Goal: Information Seeking & Learning: Find specific fact

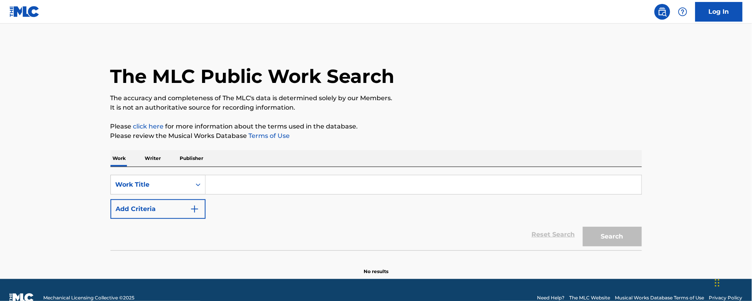
click at [241, 185] on input "Search Form" at bounding box center [424, 184] width 436 height 19
paste input "Clack Clack"
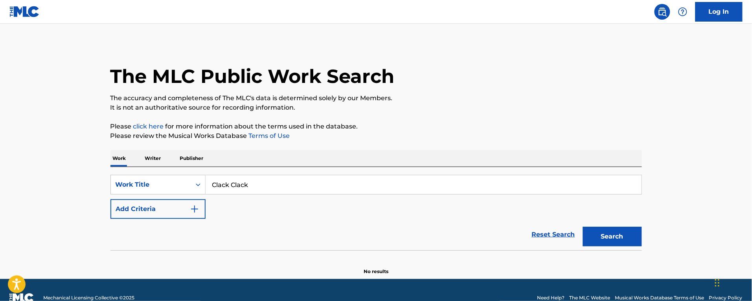
type input "Clack Clack"
click at [583, 227] on button "Search" at bounding box center [612, 237] width 59 height 20
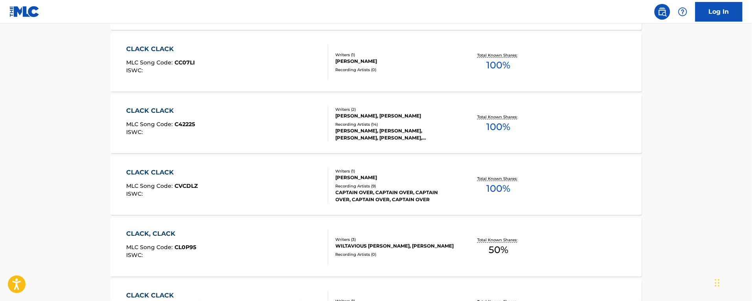
scroll to position [442, 0]
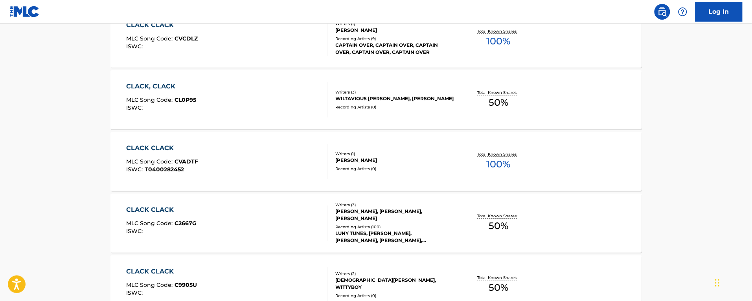
click at [245, 213] on div "CLACK CLACK MLC Song Code : C2667G ISWC :" at bounding box center [227, 223] width 202 height 35
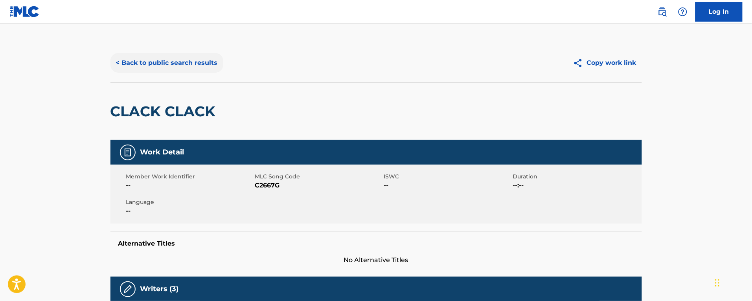
click at [161, 69] on button "< Back to public search results" at bounding box center [166, 63] width 113 height 20
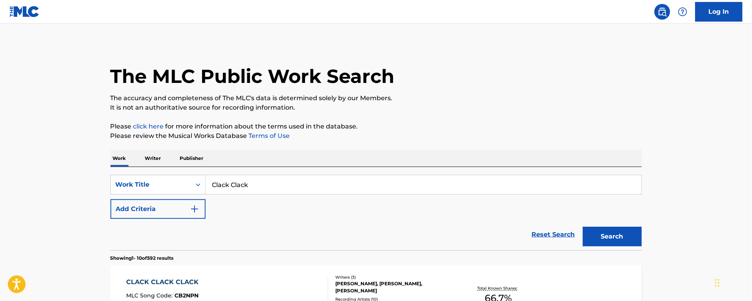
click at [150, 155] on p "Writer" at bounding box center [153, 158] width 21 height 17
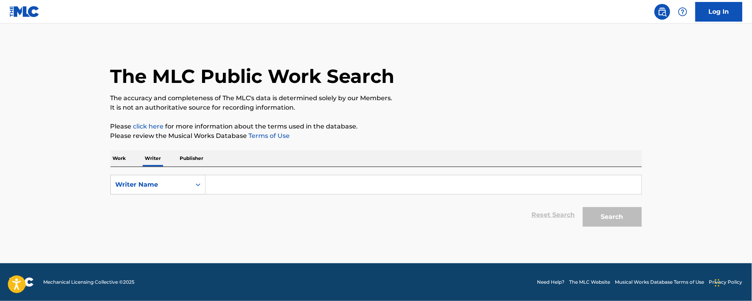
click at [216, 180] on input "Search Form" at bounding box center [424, 184] width 436 height 19
paste input "[PERSON_NAME]"
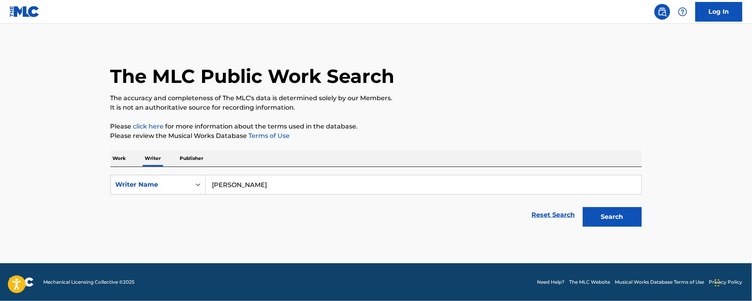
type input "[PERSON_NAME]"
click at [583, 207] on button "Search" at bounding box center [612, 217] width 59 height 20
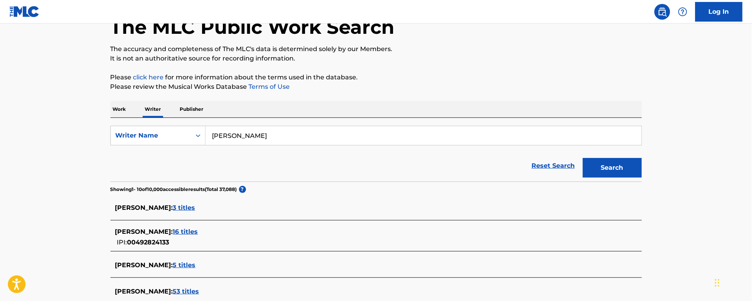
scroll to position [98, 0]
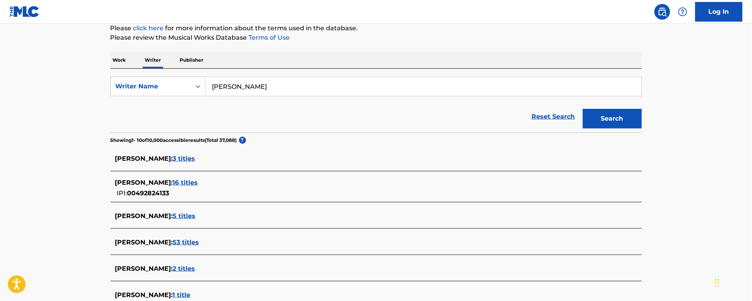
click at [198, 180] on span "16 titles" at bounding box center [185, 182] width 25 height 7
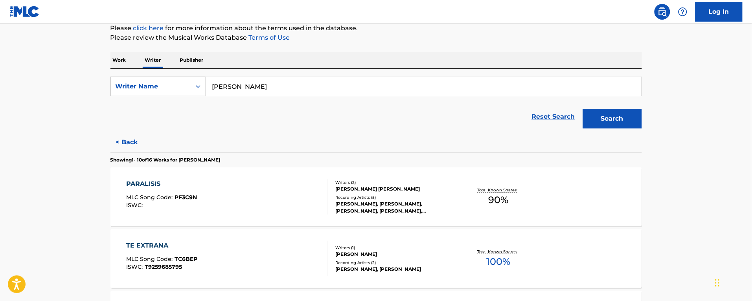
click at [273, 254] on div "TE EXTRANA MLC Song Code : TC6BEP ISWC : T9259685795" at bounding box center [227, 258] width 202 height 35
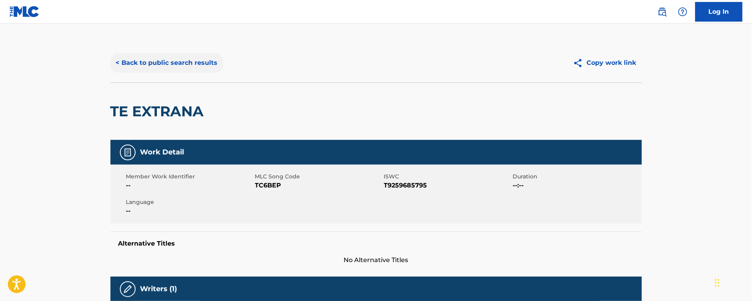
click at [156, 63] on button "< Back to public search results" at bounding box center [166, 63] width 113 height 20
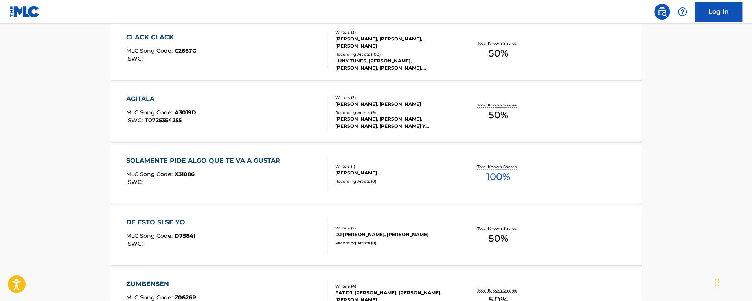
scroll to position [589, 0]
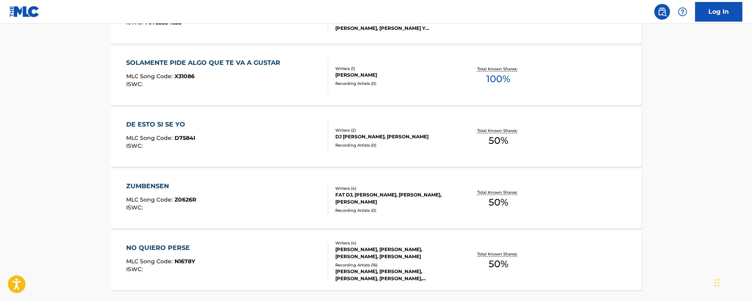
click at [262, 79] on div "MLC Song Code : X31086" at bounding box center [205, 77] width 158 height 8
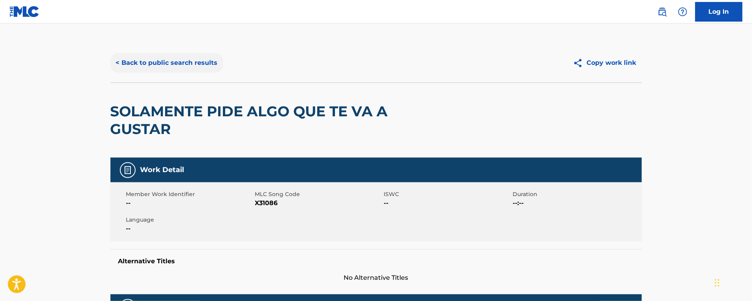
click at [149, 63] on button "< Back to public search results" at bounding box center [166, 63] width 113 height 20
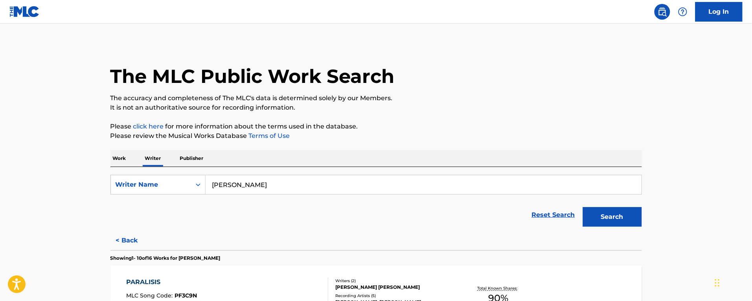
click at [185, 151] on p "Publisher" at bounding box center [192, 158] width 28 height 17
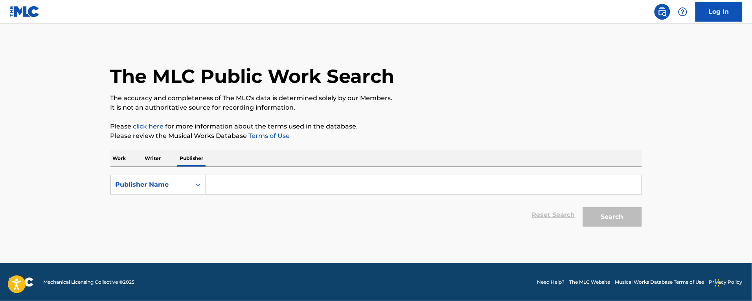
click at [211, 184] on input "Search Form" at bounding box center [424, 184] width 436 height 19
paste input "EL ARTESANO MUSIC PUBLISHING INC"
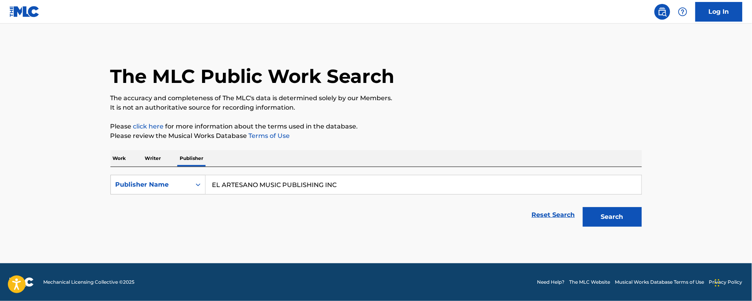
type input "EL ARTESANO MUSIC PUBLISHING INC"
click at [583, 207] on button "Search" at bounding box center [612, 217] width 59 height 20
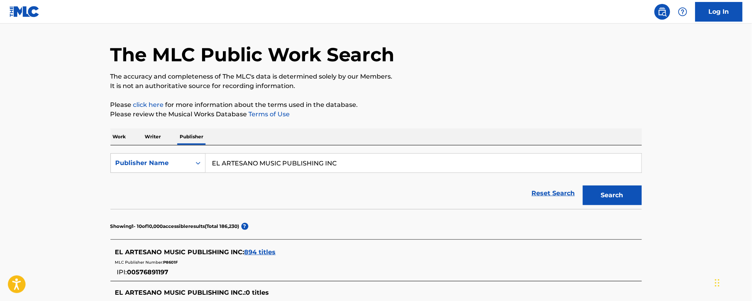
scroll to position [120, 0]
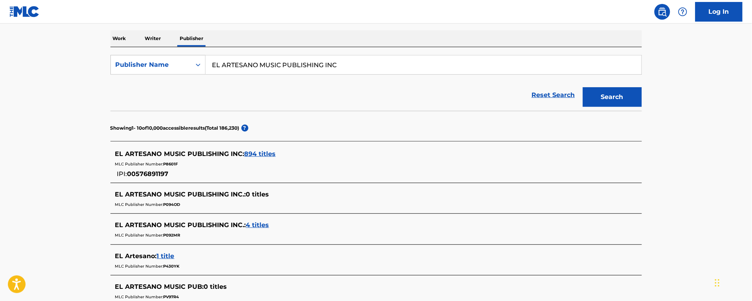
click at [250, 150] on span "894 titles" at bounding box center [259, 153] width 31 height 7
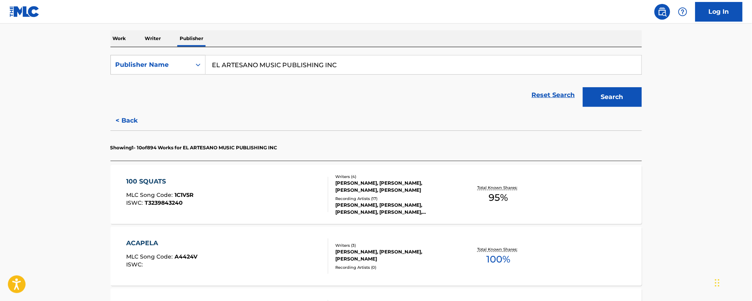
click at [292, 255] on div "ACAPELA MLC Song Code : A4424V ISWC :" at bounding box center [227, 256] width 202 height 35
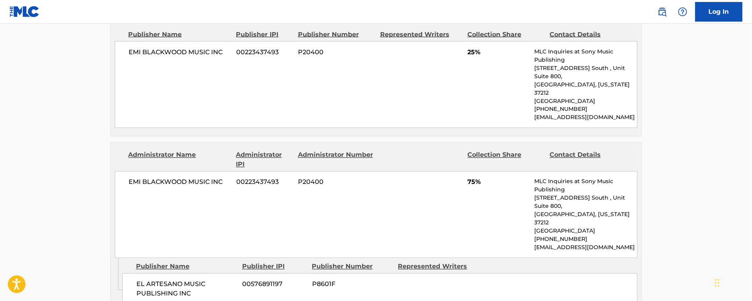
scroll to position [442, 0]
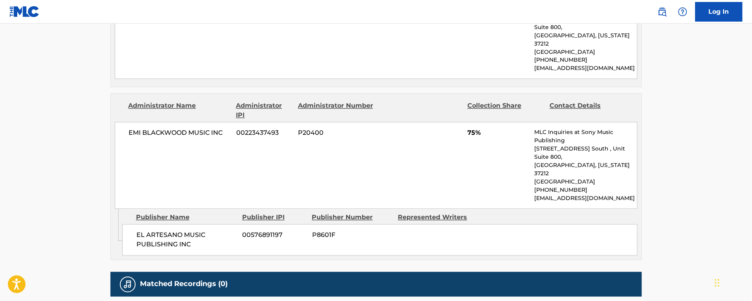
click at [318, 231] on span "P8601F" at bounding box center [352, 235] width 80 height 9
copy span "P8601F"
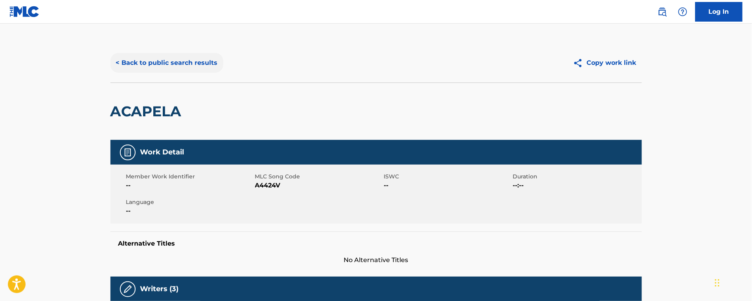
click at [130, 58] on button "< Back to public search results" at bounding box center [166, 63] width 113 height 20
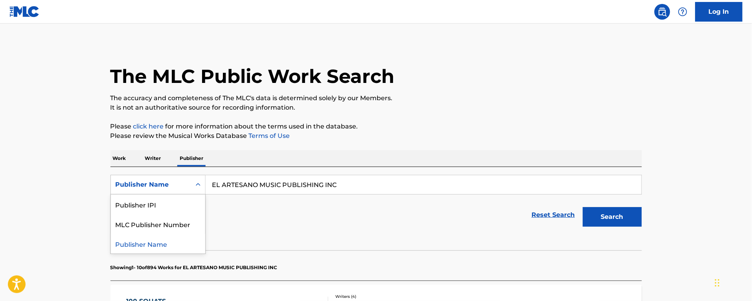
click at [154, 184] on div "Publisher Name" at bounding box center [151, 184] width 71 height 9
click at [125, 160] on p "Work" at bounding box center [119, 158] width 18 height 17
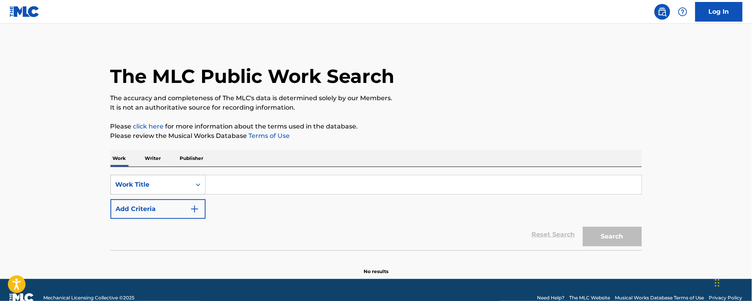
click at [131, 184] on div "Work Title" at bounding box center [151, 184] width 80 height 15
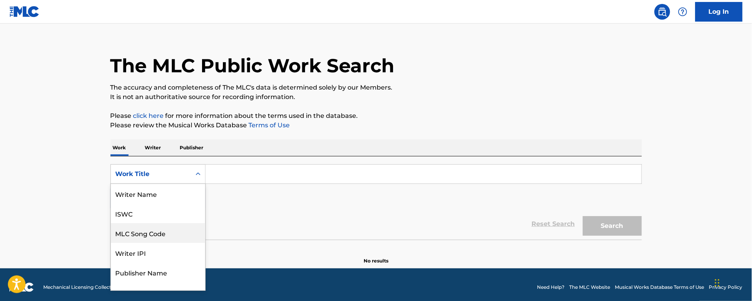
scroll to position [12, 0]
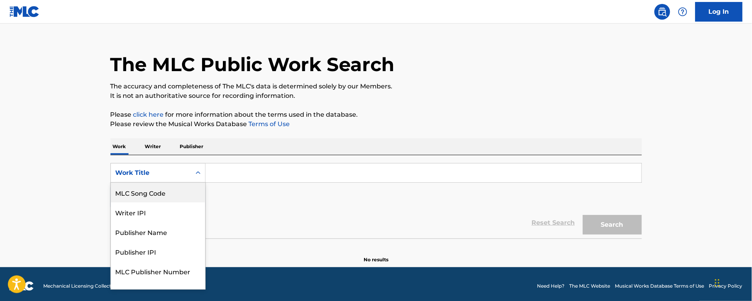
drag, startPoint x: 152, startPoint y: 195, endPoint x: 240, endPoint y: 184, distance: 89.2
click at [152, 195] on div "MLC Song Code" at bounding box center [158, 193] width 94 height 20
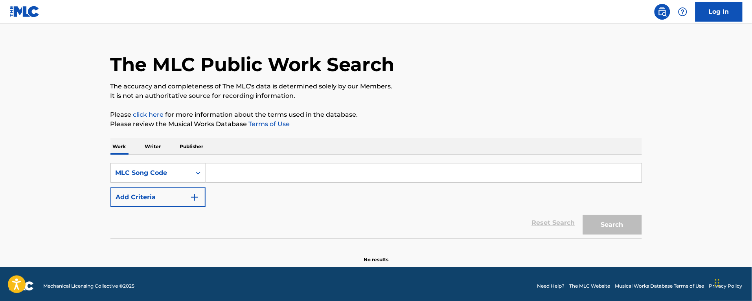
click at [240, 181] on input "Search Form" at bounding box center [424, 172] width 436 height 19
paste input "db7s70"
type input "db7s70"
click at [583, 215] on button "Search" at bounding box center [612, 225] width 59 height 20
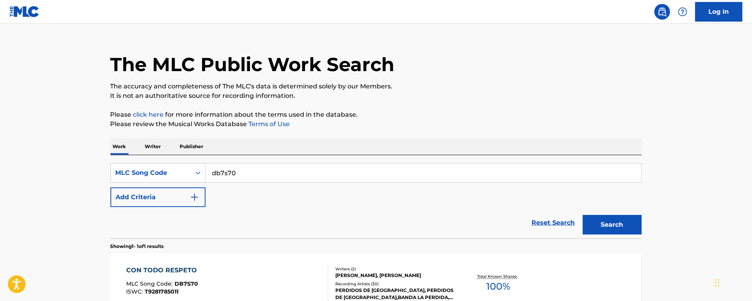
scroll to position [102, 0]
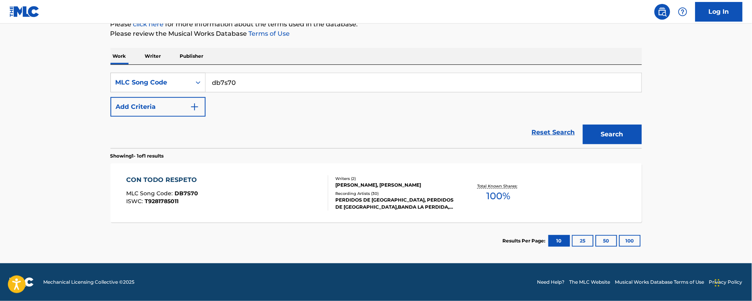
click at [257, 180] on div "CON TODO RESPETO MLC Song Code : DB7S70 ISWC : T9281785011" at bounding box center [227, 192] width 202 height 35
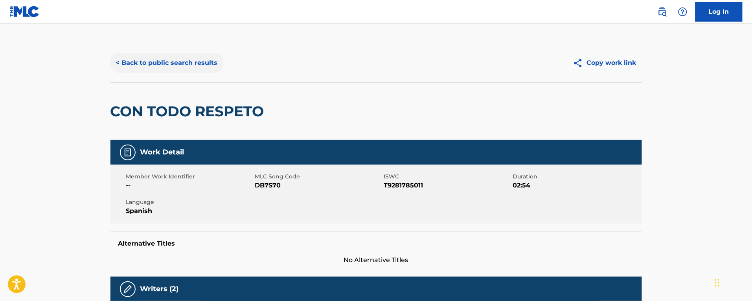
click at [156, 60] on button "< Back to public search results" at bounding box center [166, 63] width 113 height 20
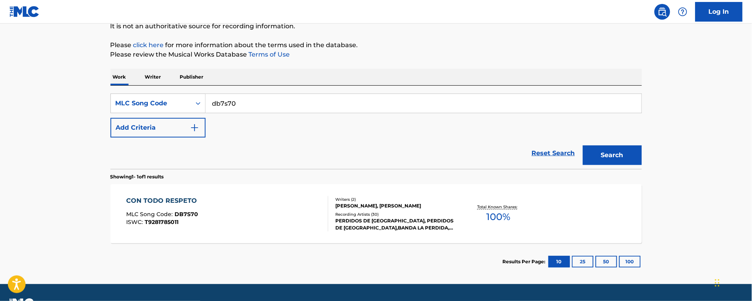
drag, startPoint x: 289, startPoint y: 108, endPoint x: 26, endPoint y: 58, distance: 267.7
click at [26, 58] on main "The MLC Public Work Search The accuracy and completeness of The MLC's data is d…" at bounding box center [376, 113] width 752 height 342
paste input "n1486v"
type input "n1486v"
click at [583, 145] on button "Search" at bounding box center [612, 155] width 59 height 20
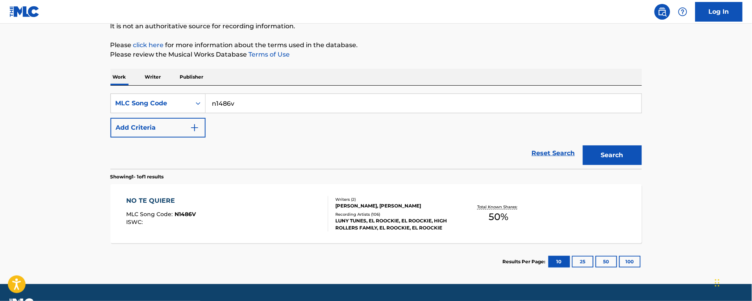
click at [238, 207] on div "NO TE QUIERE MLC Song Code : N1486V ISWC :" at bounding box center [227, 213] width 202 height 35
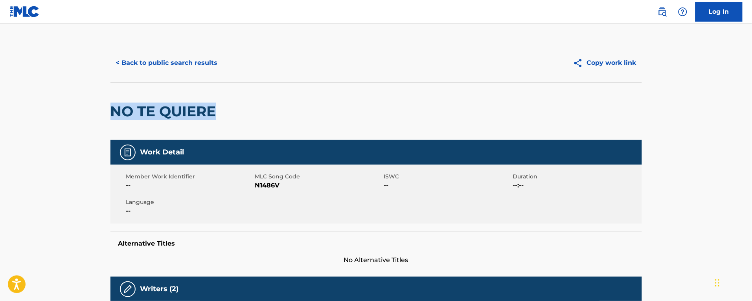
drag, startPoint x: 229, startPoint y: 107, endPoint x: 72, endPoint y: 89, distance: 158.6
click at [162, 62] on button "< Back to public search results" at bounding box center [166, 63] width 113 height 20
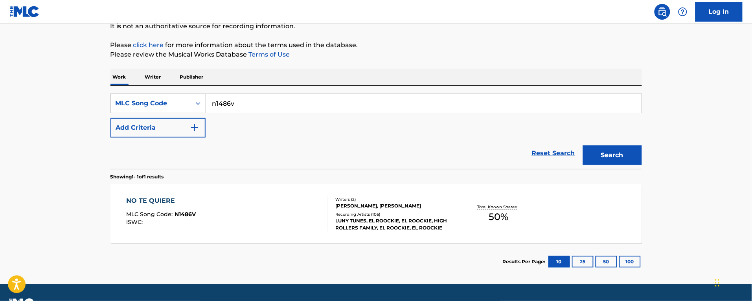
click at [158, 73] on p "Writer" at bounding box center [153, 77] width 21 height 17
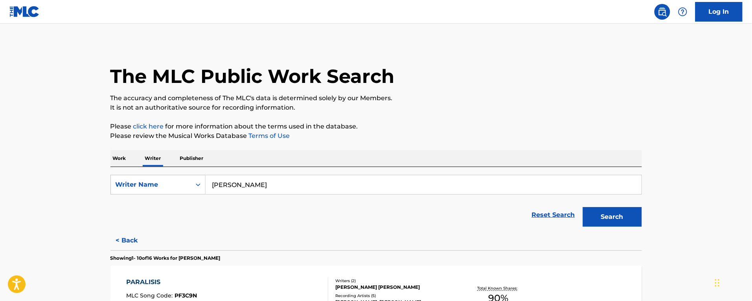
click at [304, 174] on div "SearchWithCriteria6e72d6a2-e5a8-440d-80f0-74570dc44203 Writer Name [PERSON_NAME…" at bounding box center [375, 199] width 531 height 64
drag, startPoint x: 315, startPoint y: 187, endPoint x: 150, endPoint y: 172, distance: 165.4
click at [150, 172] on div "SearchWithCriteria6e72d6a2-e5a8-440d-80f0-74570dc44203 Writer Name [PERSON_NAME…" at bounding box center [375, 199] width 531 height 64
paste input "[PERSON_NAME]"
type input "[PERSON_NAME]"
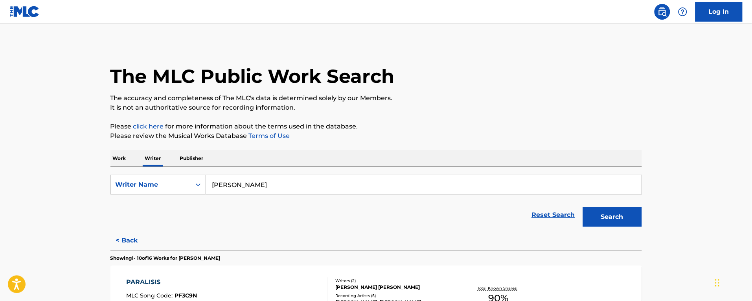
click at [583, 207] on button "Search" at bounding box center [612, 217] width 59 height 20
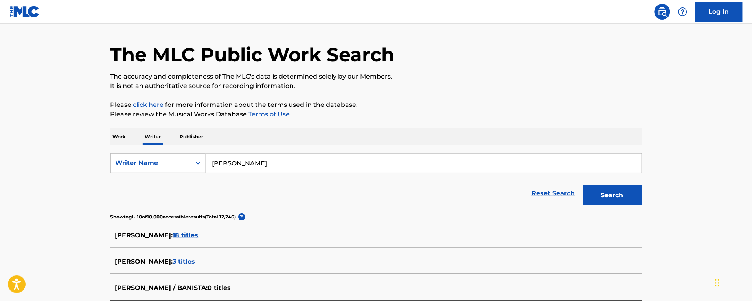
scroll to position [120, 0]
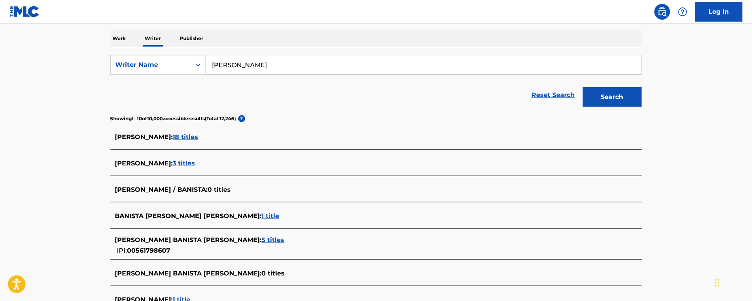
click at [262, 240] on span "5 titles" at bounding box center [273, 239] width 23 height 7
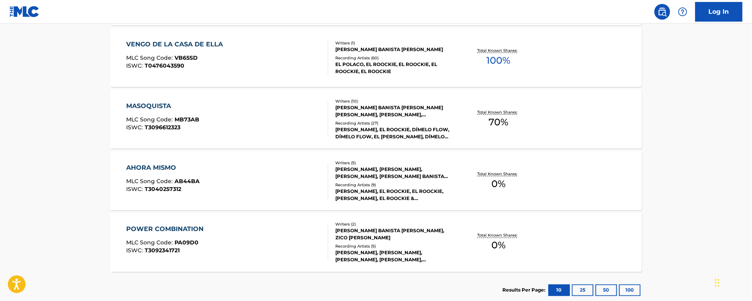
scroll to position [201, 0]
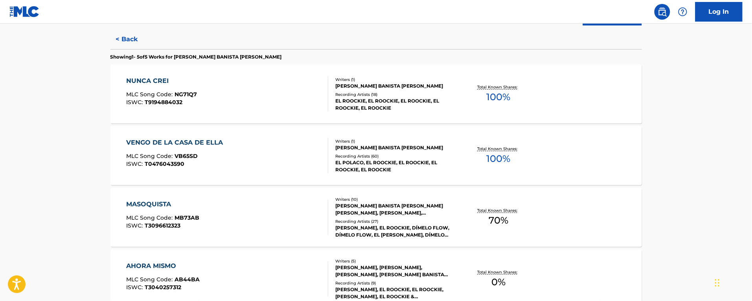
click at [273, 160] on div "VENGO DE LA CASA DE ELLA MLC Song Code : VB65SD ISWC : T0476043590" at bounding box center [227, 155] width 202 height 35
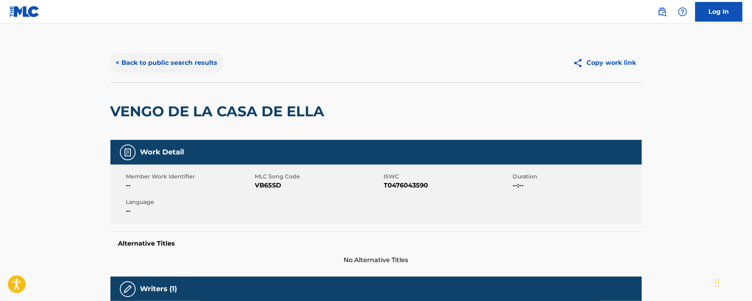
click at [160, 60] on button "< Back to public search results" at bounding box center [166, 63] width 113 height 20
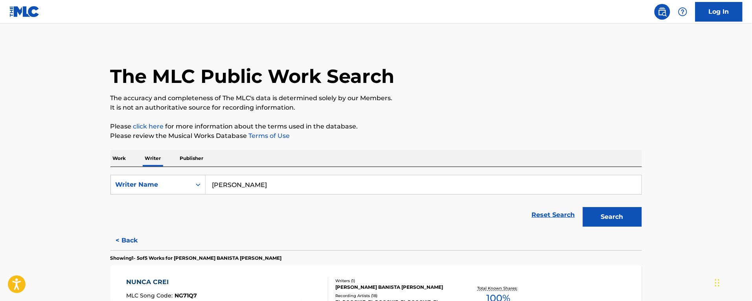
click at [527, 89] on div "The MLC Public Work Search" at bounding box center [375, 71] width 531 height 57
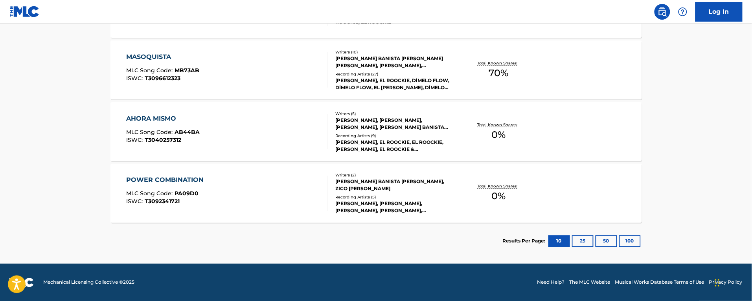
scroll to position [54, 0]
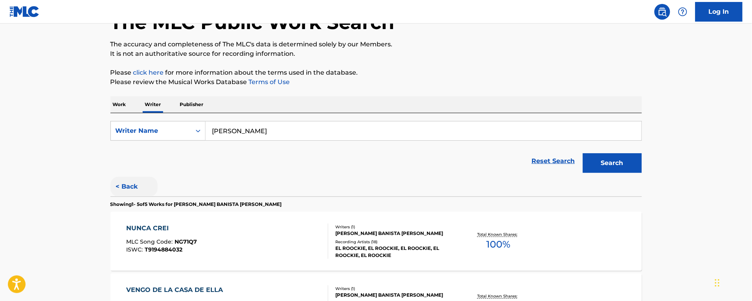
click at [131, 187] on button "< Back" at bounding box center [133, 187] width 47 height 20
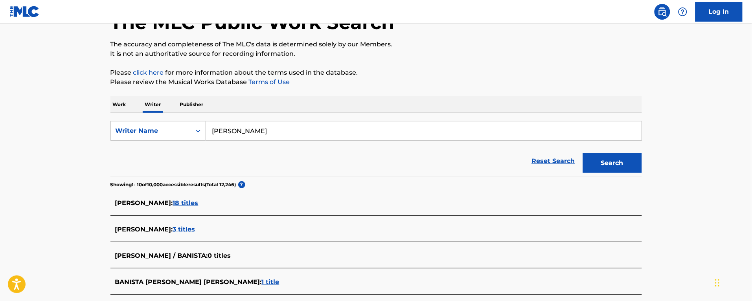
click at [195, 229] on span "3 titles" at bounding box center [184, 229] width 22 height 7
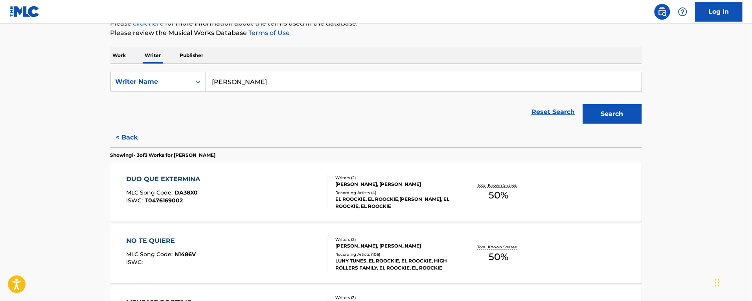
scroll to position [201, 0]
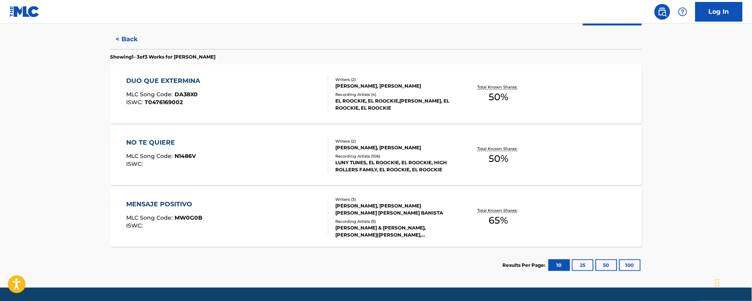
click at [209, 225] on div "MENSAJE POSITIVO MLC Song Code : MW0G0B ISWC :" at bounding box center [227, 217] width 202 height 35
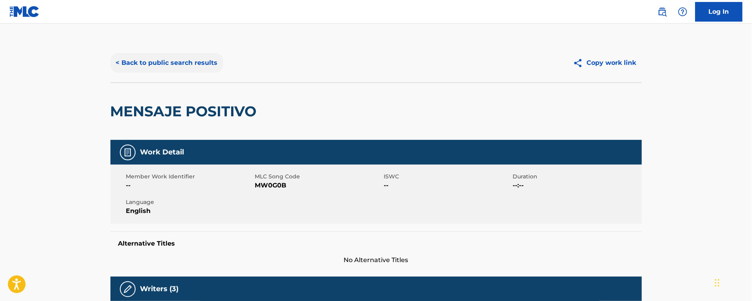
click at [188, 64] on button "< Back to public search results" at bounding box center [166, 63] width 113 height 20
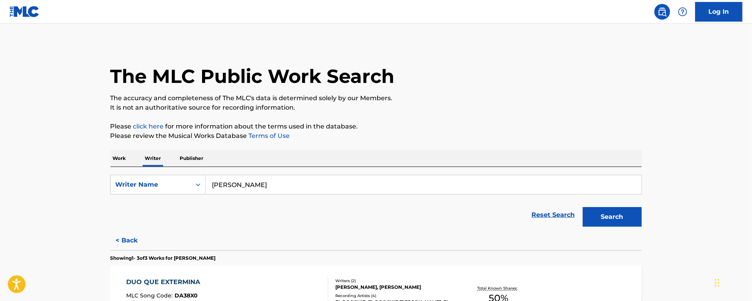
scroll to position [98, 0]
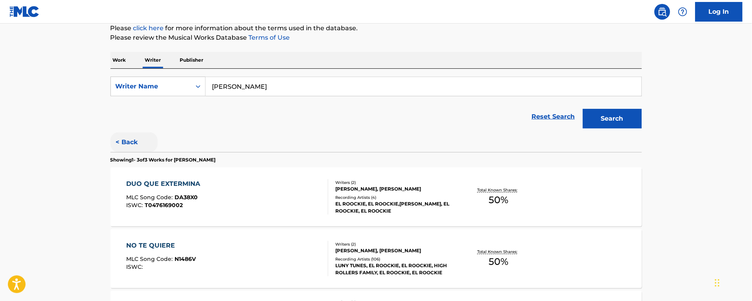
click at [136, 143] on button "< Back" at bounding box center [133, 142] width 47 height 20
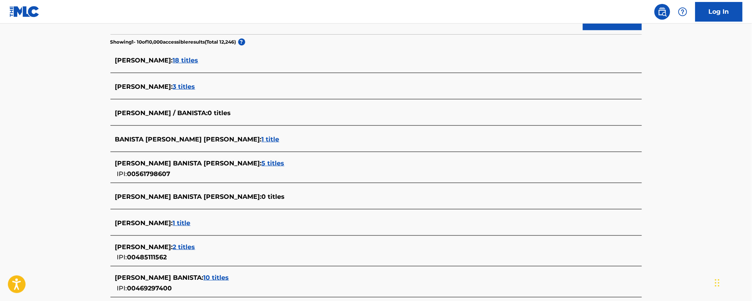
scroll to position [0, 0]
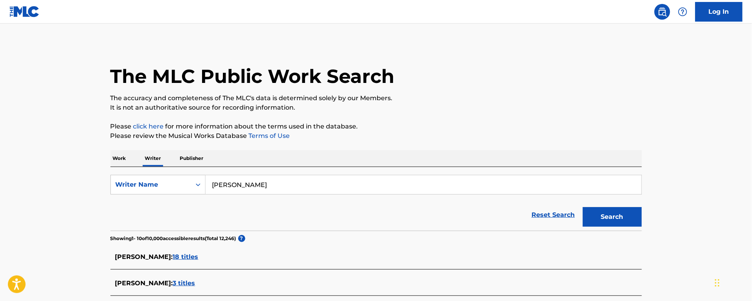
click at [173, 256] on span "18 titles" at bounding box center [186, 256] width 26 height 7
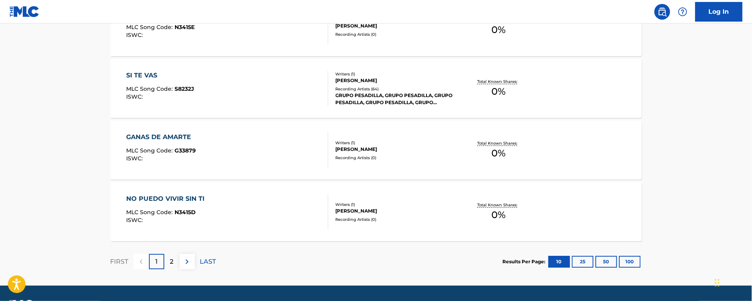
scroll to position [661, 0]
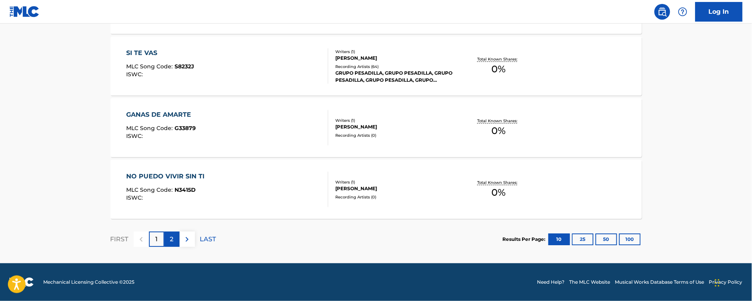
click at [168, 242] on div "2" at bounding box center [171, 238] width 15 height 15
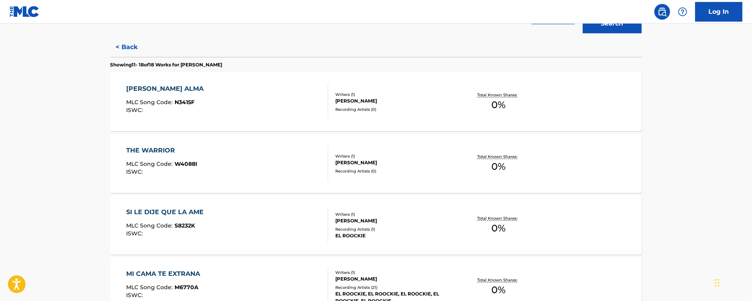
scroll to position [95, 0]
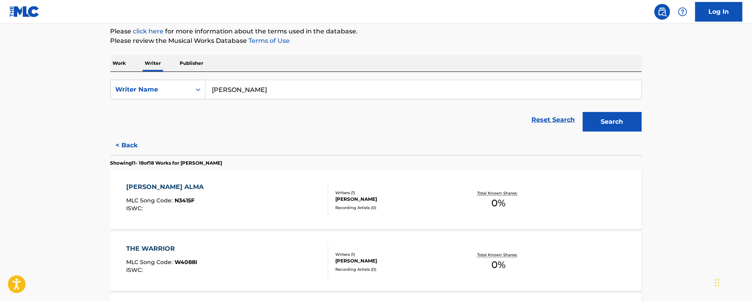
click at [115, 61] on p "Work" at bounding box center [119, 63] width 18 height 17
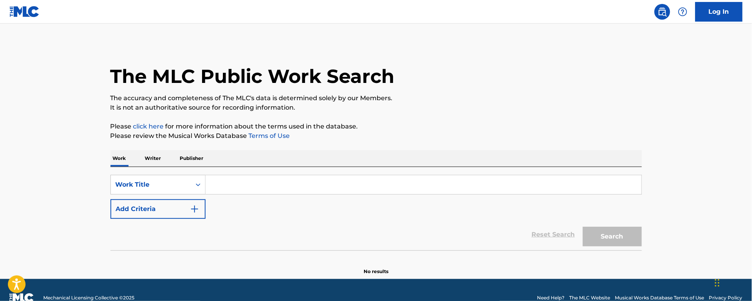
click at [226, 183] on input "Search Form" at bounding box center [424, 184] width 436 height 19
paste input "No Sé Si Sea Amor"
click at [583, 227] on button "Search" at bounding box center [612, 237] width 59 height 20
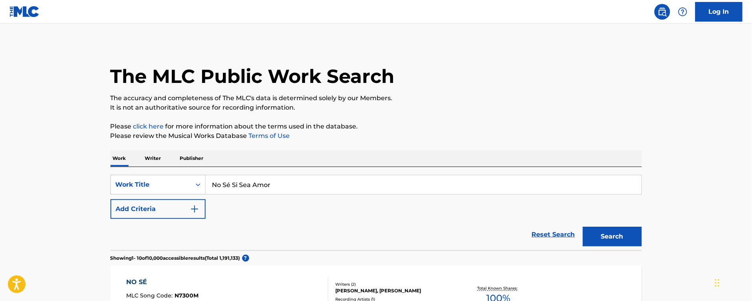
click at [227, 184] on input "No Sé Si Sea Amor" at bounding box center [424, 184] width 436 height 19
type input "No Se Si Sea Amor"
click at [583, 227] on button "Search" at bounding box center [612, 237] width 59 height 20
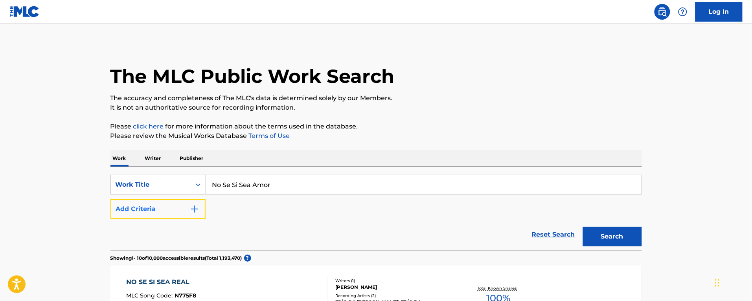
click at [174, 204] on button "Add Criteria" at bounding box center [157, 209] width 95 height 20
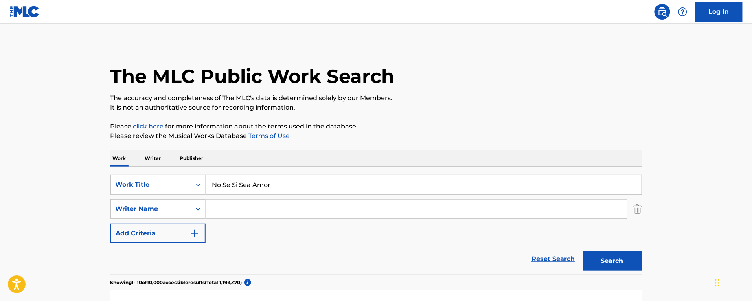
click at [209, 211] on input "Search Form" at bounding box center [416, 209] width 421 height 19
type input "pardito"
click at [583, 251] on button "Search" at bounding box center [612, 261] width 59 height 20
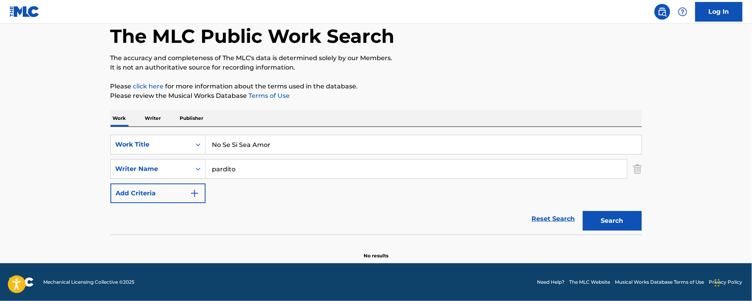
drag, startPoint x: 150, startPoint y: 116, endPoint x: 223, endPoint y: 144, distance: 78.2
click at [154, 117] on p "Writer" at bounding box center [153, 118] width 21 height 17
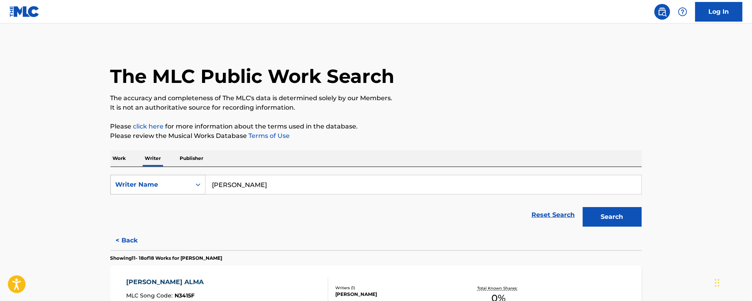
drag, startPoint x: 305, startPoint y: 180, endPoint x: 152, endPoint y: 185, distance: 152.2
click at [152, 185] on div "SearchWithCriteria6e72d6a2-e5a8-440d-80f0-74570dc44203 Writer Name [PERSON_NAME]" at bounding box center [375, 185] width 531 height 20
paste input "[PERSON_NAME] Pardito"
type input "[PERSON_NAME] Pardito"
click at [583, 207] on button "Search" at bounding box center [612, 217] width 59 height 20
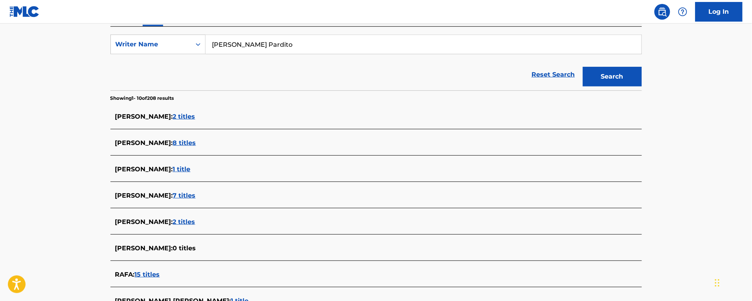
scroll to position [91, 0]
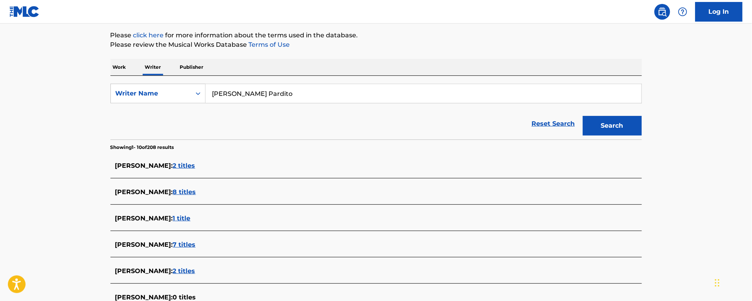
click at [128, 73] on div "Work Writer Publisher" at bounding box center [375, 67] width 531 height 17
click at [122, 67] on p "Work" at bounding box center [119, 67] width 18 height 17
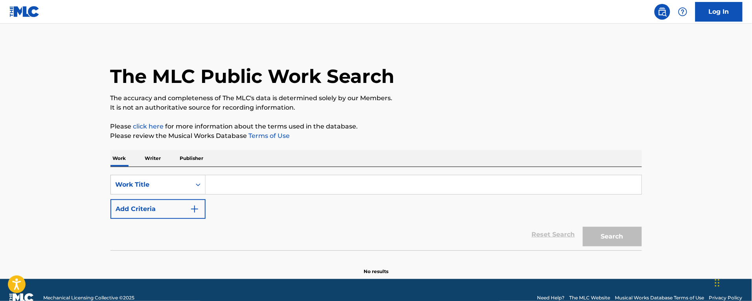
click at [272, 187] on input "Search Form" at bounding box center [424, 184] width 436 height 19
click at [583, 227] on button "Search" at bounding box center [612, 237] width 59 height 20
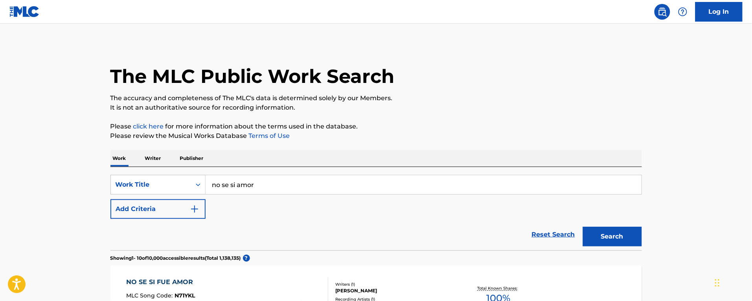
click at [239, 182] on input "no se si amor" at bounding box center [424, 184] width 436 height 19
type input "no se si sea amor"
click at [583, 227] on button "Search" at bounding box center [612, 237] width 59 height 20
click at [163, 159] on p "Writer" at bounding box center [153, 158] width 21 height 17
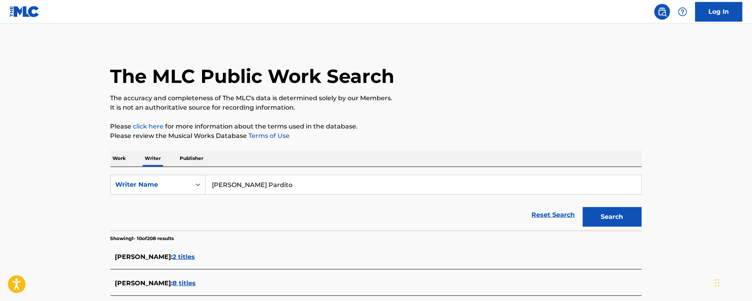
drag, startPoint x: 270, startPoint y: 183, endPoint x: 130, endPoint y: 202, distance: 141.3
click at [130, 202] on form "SearchWithCriteria6e72d6a2-e5a8-440d-80f0-74570dc44203 Writer Name [PERSON_NAME…" at bounding box center [375, 203] width 531 height 56
click at [156, 185] on div "SearchWithCriteria6e72d6a2-e5a8-440d-80f0-74570dc44203 Writer Name [PERSON_NAME]" at bounding box center [375, 185] width 531 height 20
paste input "[PERSON_NAME]"
type input "[PERSON_NAME]"
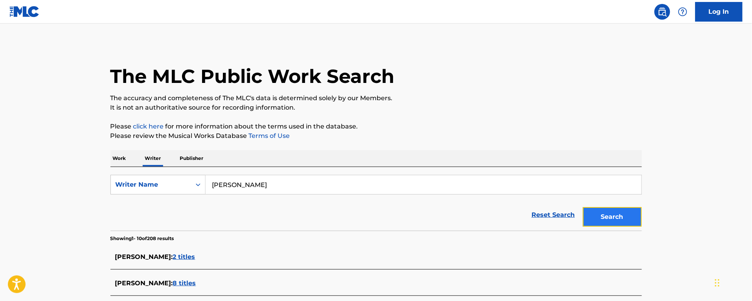
click at [627, 219] on button "Search" at bounding box center [612, 217] width 59 height 20
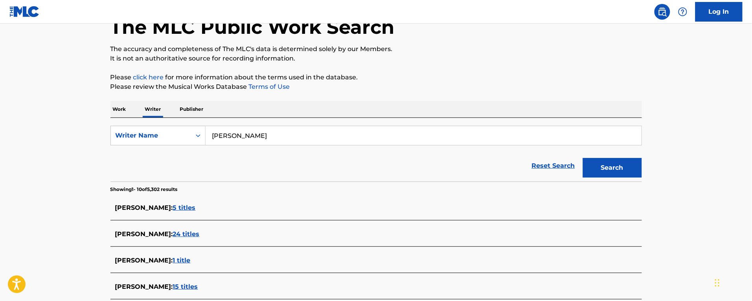
scroll to position [98, 0]
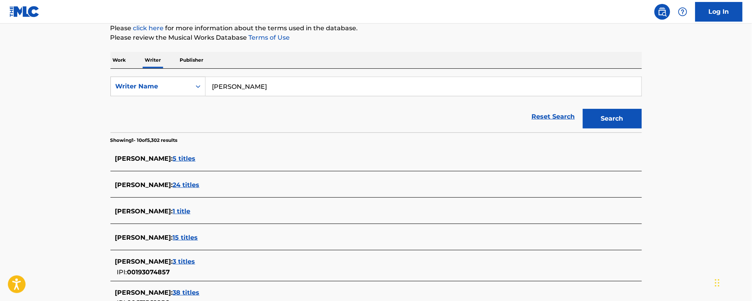
click at [190, 258] on span "3 titles" at bounding box center [184, 261] width 22 height 7
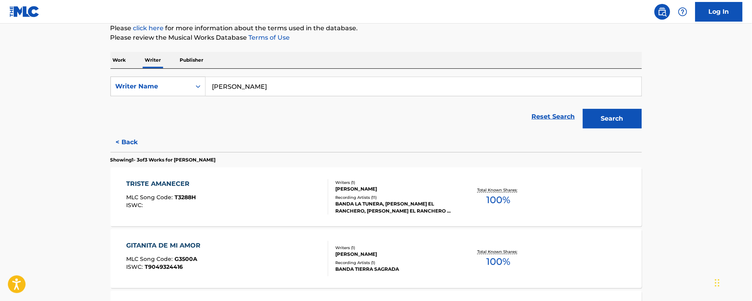
click at [286, 220] on div "TRISTE AMANECER MLC Song Code : T3288H ISWC : Writers ( 1 ) [PERSON_NAME] Recor…" at bounding box center [375, 196] width 531 height 59
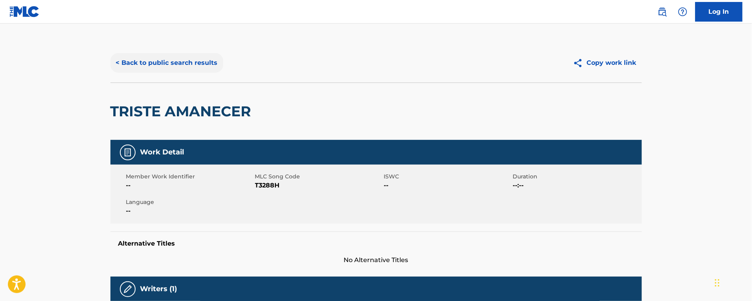
click at [172, 61] on button "< Back to public search results" at bounding box center [166, 63] width 113 height 20
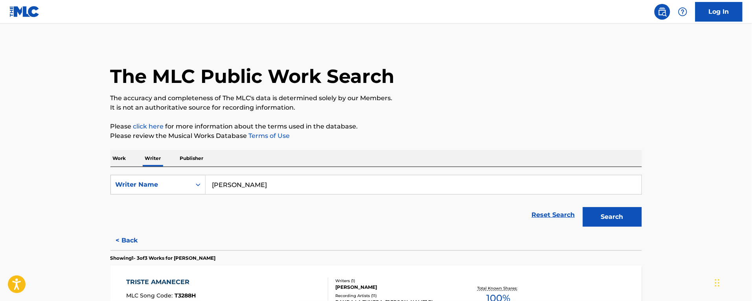
scroll to position [147, 0]
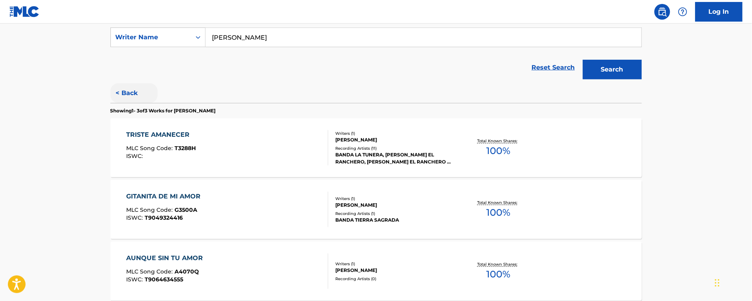
click at [127, 93] on button "< Back" at bounding box center [133, 93] width 47 height 20
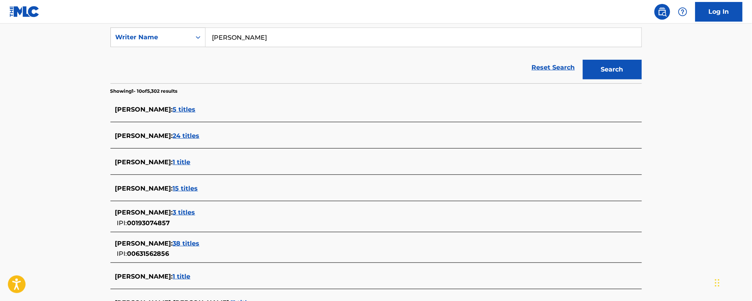
click at [196, 109] on span "5 titles" at bounding box center [184, 109] width 23 height 7
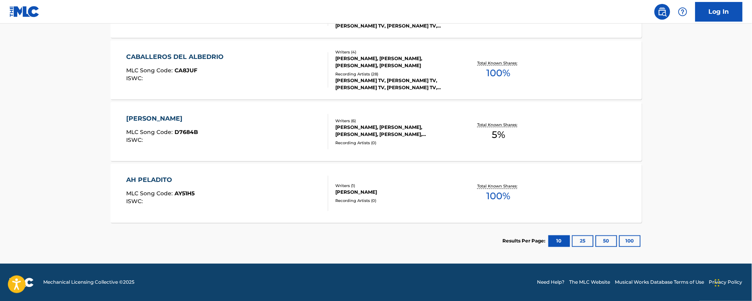
scroll to position [0, 0]
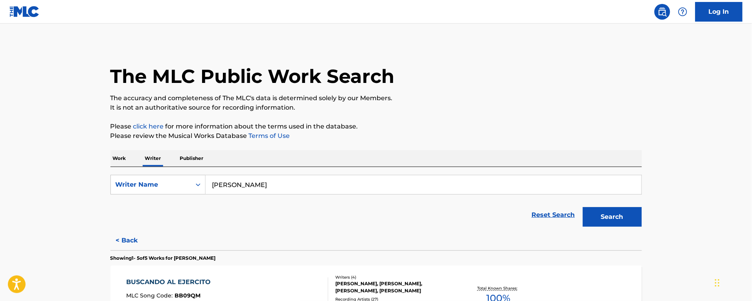
drag, startPoint x: 306, startPoint y: 189, endPoint x: 178, endPoint y: 170, distance: 129.1
click at [189, 173] on div "SearchWithCriteria6e72d6a2-e5a8-440d-80f0-74570dc44203 Writer Name [PERSON_NAME…" at bounding box center [375, 199] width 531 height 64
click at [122, 158] on p "Work" at bounding box center [119, 158] width 18 height 17
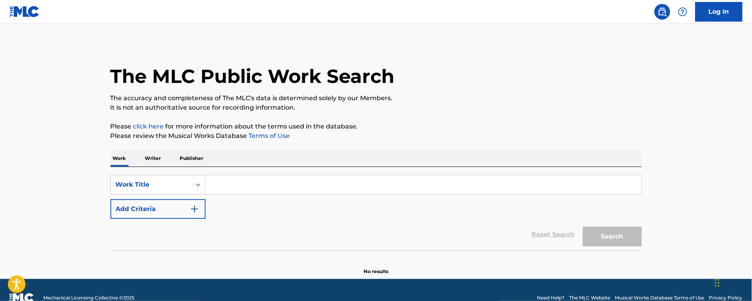
click at [288, 191] on input "Search Form" at bounding box center [424, 184] width 436 height 19
paste input "Ya No Queda Nada"
type input "Ya No Queda Nada"
click at [583, 227] on button "Search" at bounding box center [612, 237] width 59 height 20
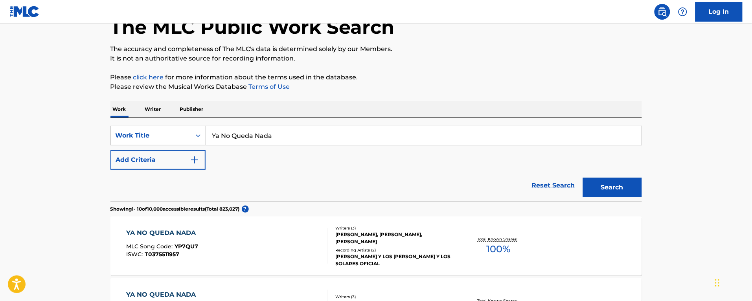
scroll to position [147, 0]
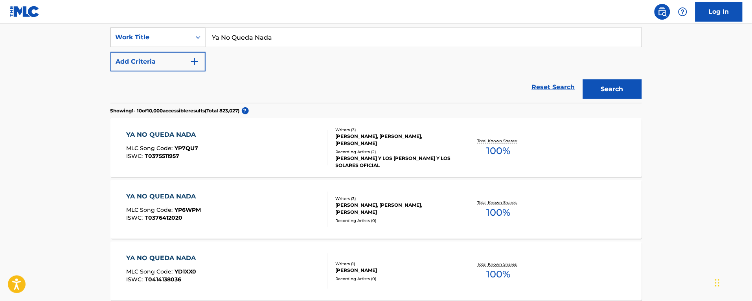
click at [261, 145] on div "YA NO QUEDA NADA MLC Song Code : YP7QU7 ISWC : T0375511957" at bounding box center [227, 147] width 202 height 35
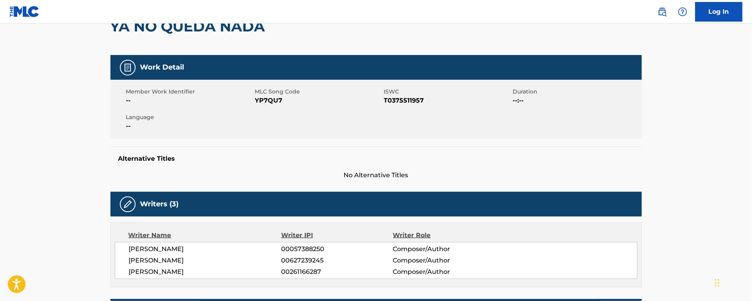
scroll to position [36, 0]
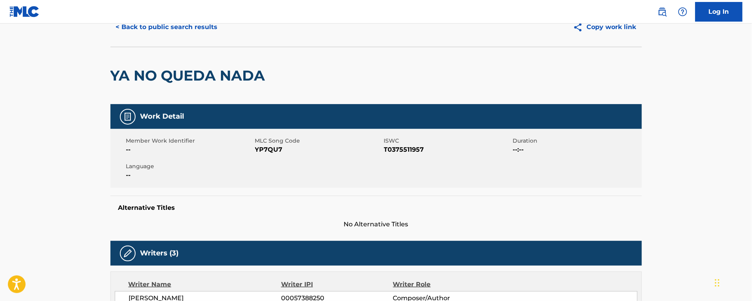
click at [263, 149] on span "YP7QU7" at bounding box center [318, 149] width 127 height 9
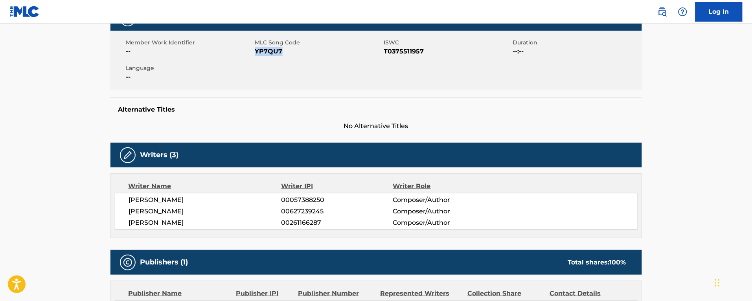
scroll to position [330, 0]
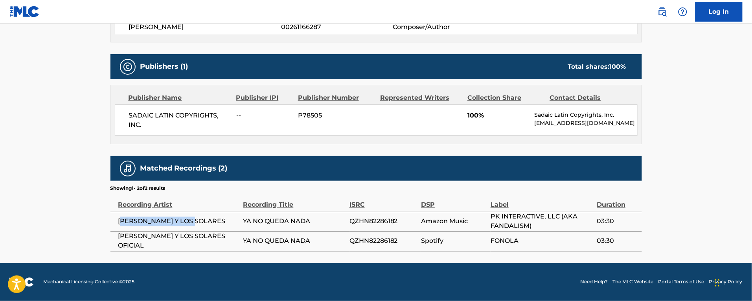
drag, startPoint x: 198, startPoint y: 220, endPoint x: 121, endPoint y: 221, distance: 77.4
click at [121, 221] on span "[PERSON_NAME] Y LOS SOLARES" at bounding box center [178, 221] width 121 height 9
drag, startPoint x: 119, startPoint y: 223, endPoint x: 195, endPoint y: 227, distance: 75.9
click at [195, 227] on td "[PERSON_NAME] Y LOS SOLARES" at bounding box center [176, 222] width 133 height 20
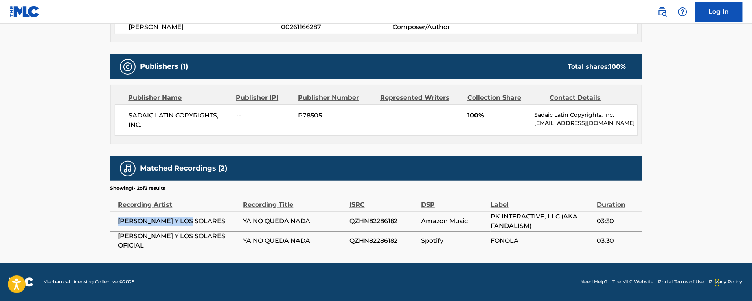
scroll to position [0, 0]
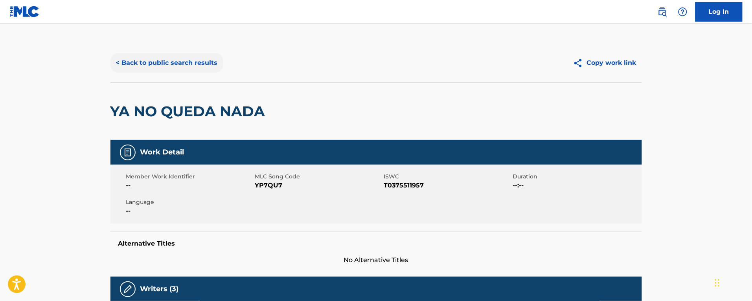
click at [155, 58] on button "< Back to public search results" at bounding box center [166, 63] width 113 height 20
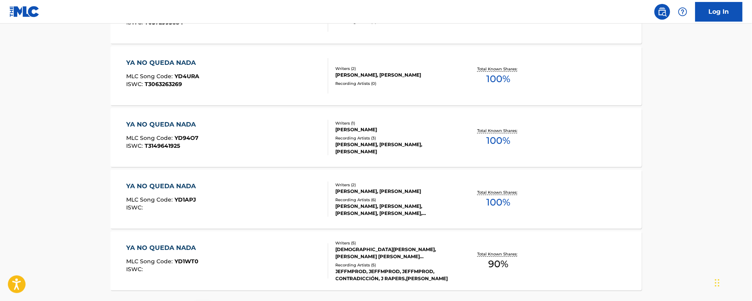
scroll to position [661, 0]
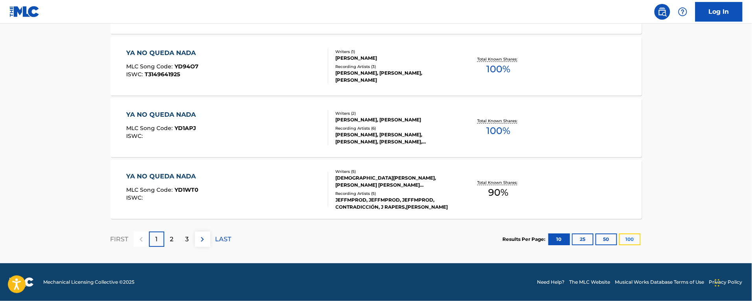
click at [630, 237] on button "100" at bounding box center [630, 239] width 22 height 12
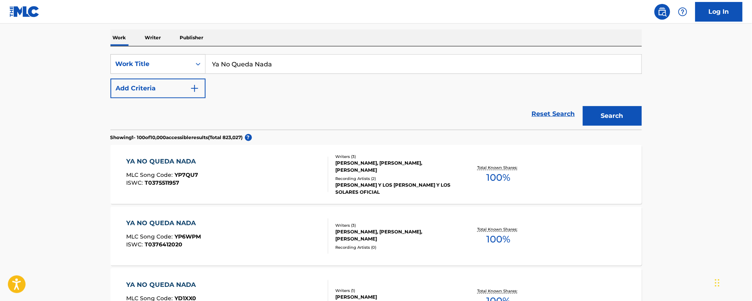
scroll to position [0, 0]
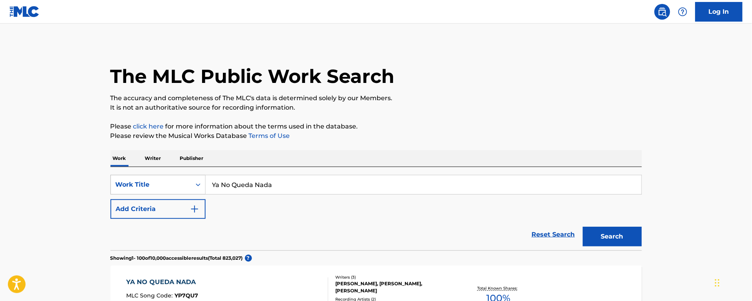
drag, startPoint x: 290, startPoint y: 185, endPoint x: 179, endPoint y: 180, distance: 111.3
click at [179, 180] on div "SearchWithCriteriab4569b7b-8164-4c6b-b079-b6abf642b54f Work Title Ya No Queda N…" at bounding box center [375, 185] width 531 height 20
paste input "Duele Menos"
type input "Ya Duele Menos"
click at [583, 227] on button "Search" at bounding box center [612, 237] width 59 height 20
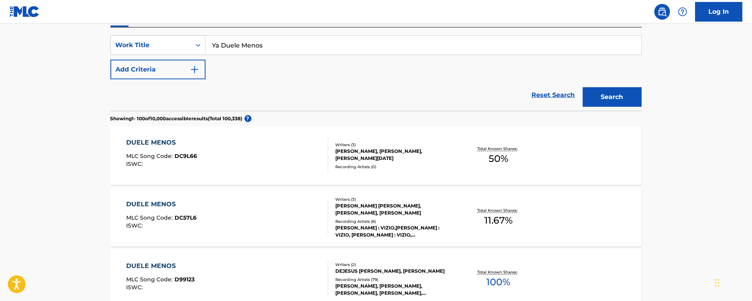
scroll to position [189, 0]
